Goal: Answer question/provide support: Share knowledge or assist other users

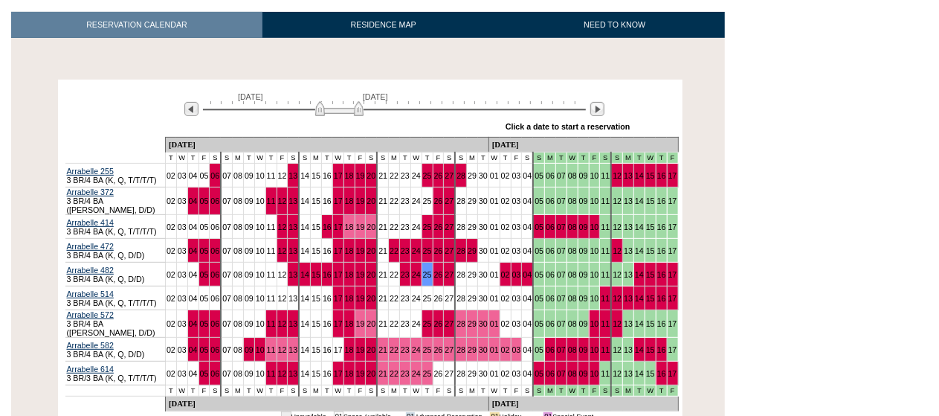
scroll to position [223, 0]
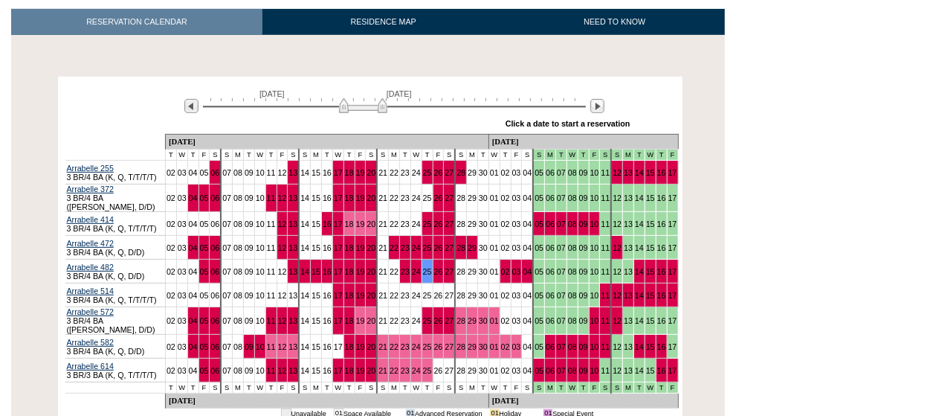
drag, startPoint x: 354, startPoint y: 106, endPoint x: 378, endPoint y: 105, distance: 23.8
click at [378, 105] on img at bounding box center [363, 105] width 48 height 15
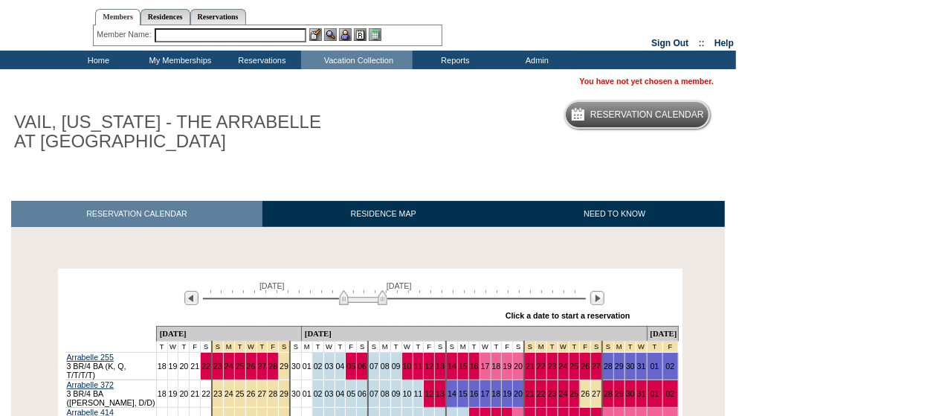
scroll to position [0, 0]
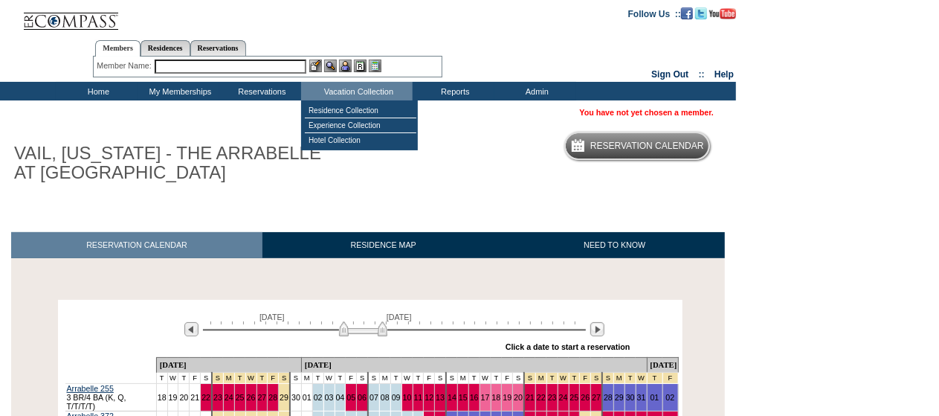
click at [277, 67] on input "text" at bounding box center [231, 67] width 152 height 14
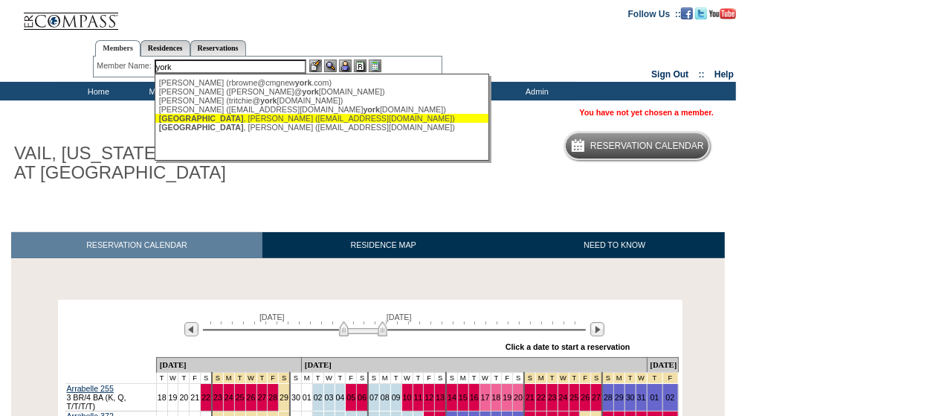
click at [208, 118] on div "York , Gary (garyedyork@gmail.com)" at bounding box center [322, 118] width 327 height 9
type input "York, Gary (garyedyork@gmail.com)"
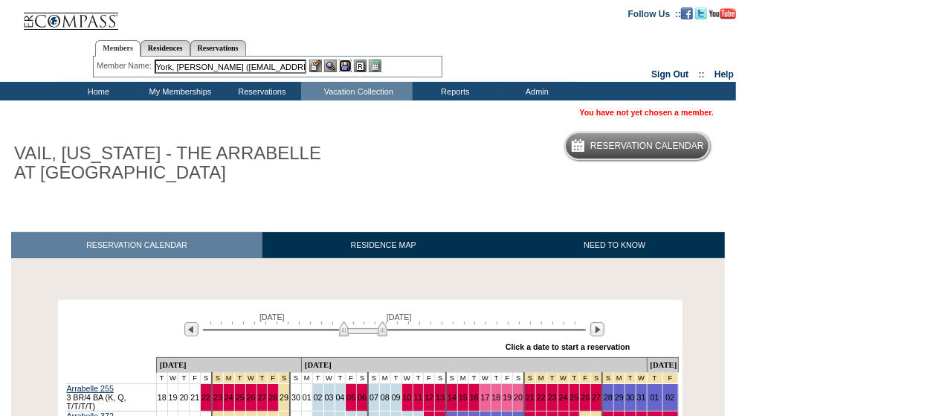
click at [343, 65] on img at bounding box center [345, 66] width 13 height 13
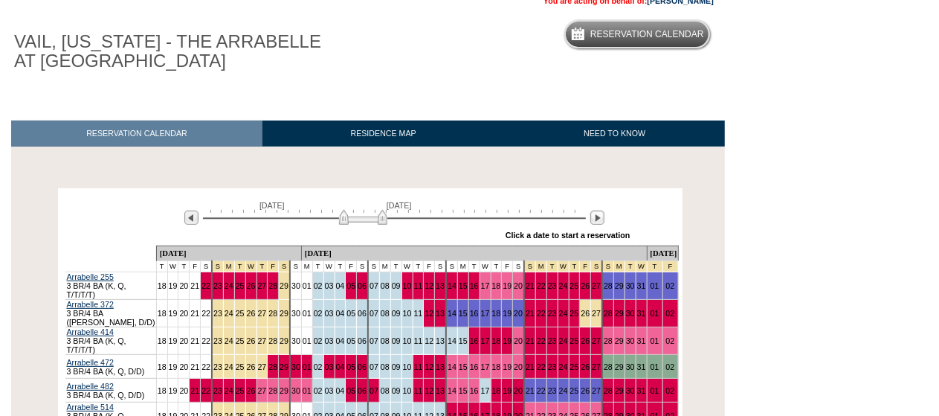
scroll to position [298, 0]
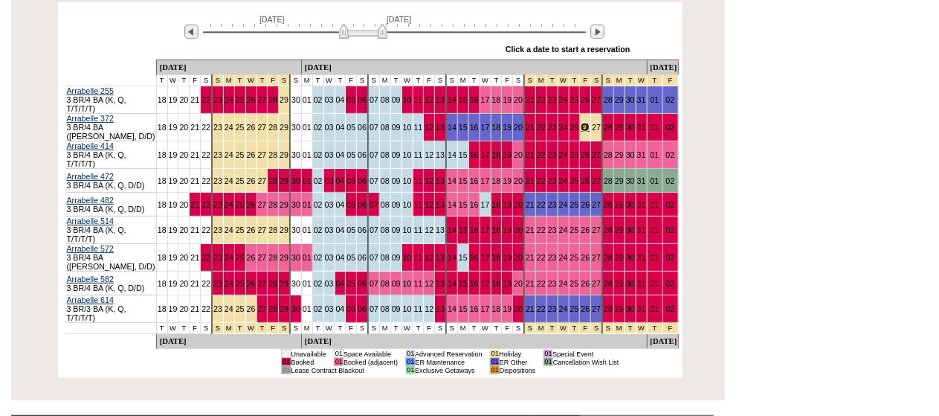
click at [581, 123] on link "26" at bounding box center [585, 127] width 9 height 9
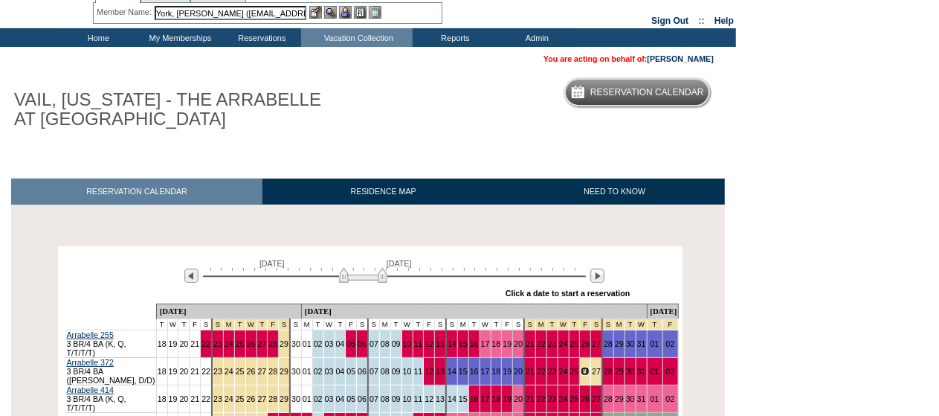
scroll to position [0, 0]
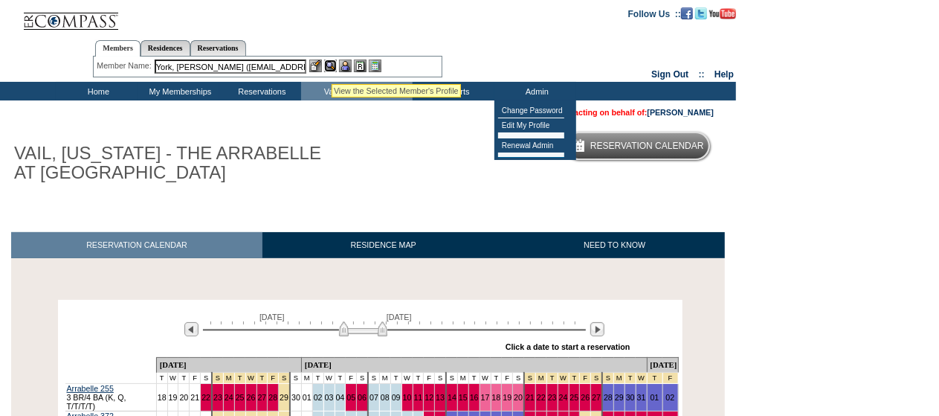
click at [332, 65] on img at bounding box center [330, 66] width 13 height 13
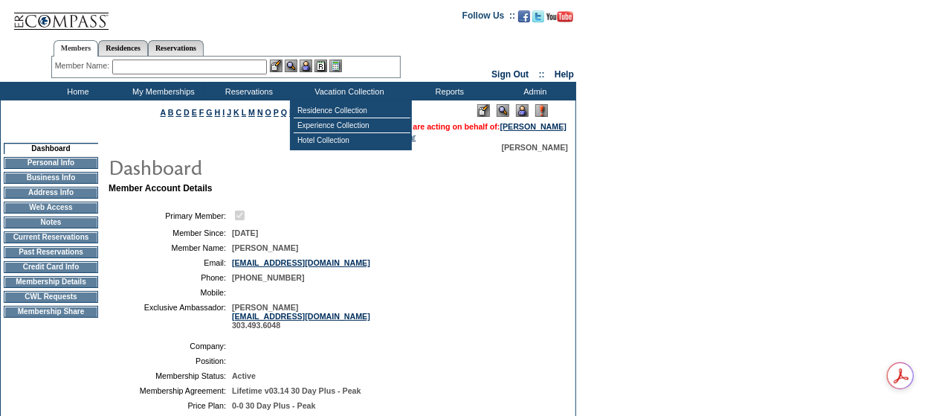
click at [334, 102] on table "Residence Collection Experience Collection Hotel Collection" at bounding box center [351, 125] width 122 height 50
click at [330, 109] on td "Residence Collection" at bounding box center [352, 110] width 117 height 15
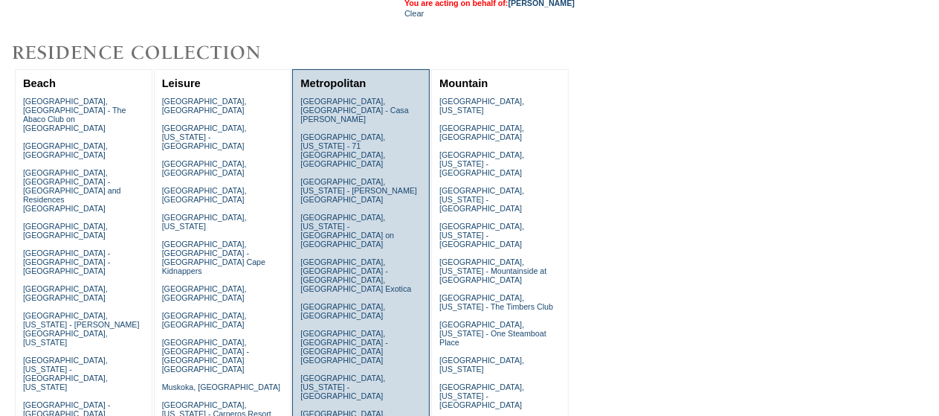
scroll to position [446, 0]
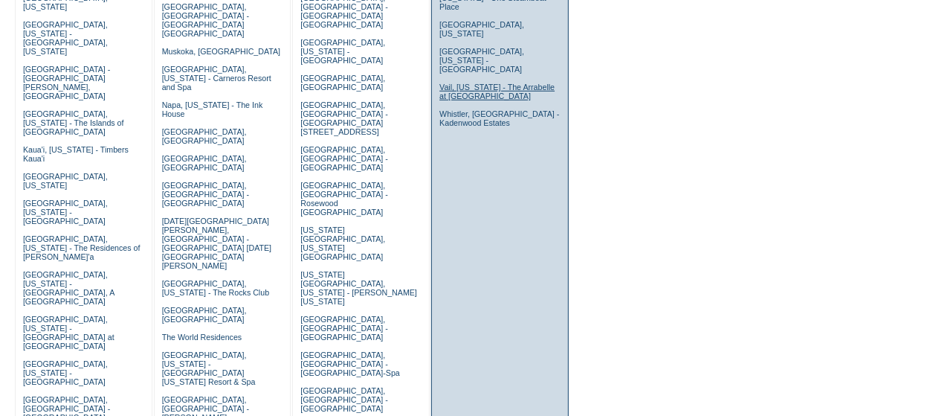
click at [465, 83] on link "Vail, [US_STATE] - The Arrabelle at [GEOGRAPHIC_DATA]" at bounding box center [497, 92] width 115 height 18
